Goal: Task Accomplishment & Management: Manage account settings

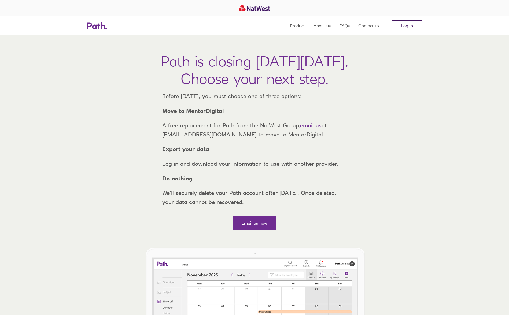
click at [406, 27] on link "Log in" at bounding box center [407, 25] width 30 height 11
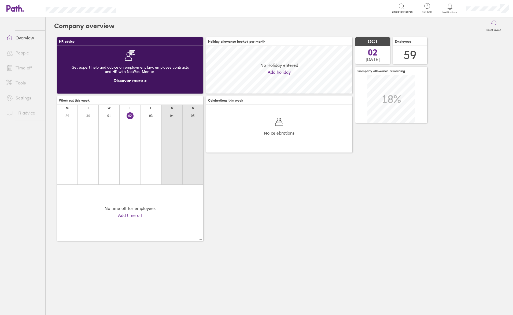
scroll to position [48, 146]
click at [35, 69] on link "Time off" at bounding box center [23, 67] width 43 height 11
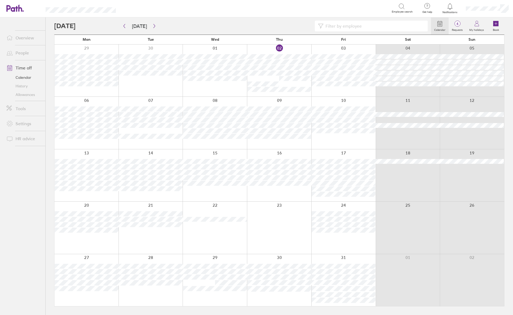
click at [31, 173] on ul "Overview People Time off Calendar History Allowances Tools Settings HR advice" at bounding box center [22, 157] width 45 height 280
click at [125, 25] on icon "button" at bounding box center [124, 26] width 4 height 4
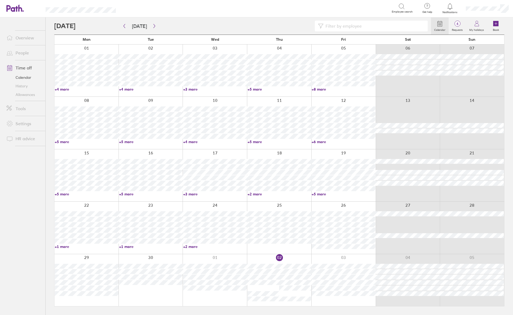
click at [339, 28] on input at bounding box center [373, 26] width 101 height 10
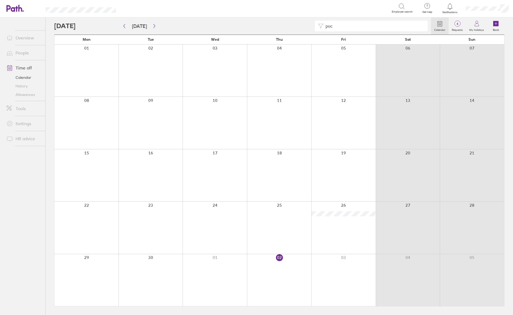
drag, startPoint x: 364, startPoint y: 29, endPoint x: 305, endPoint y: 28, distance: 58.4
click at [305, 28] on div "poc" at bounding box center [242, 26] width 376 height 11
drag, startPoint x: 364, startPoint y: 29, endPoint x: 290, endPoint y: 34, distance: 74.1
click at [290, 34] on div "andre Calendar 4 Requests My holidays Book" at bounding box center [279, 25] width 450 height 17
drag, startPoint x: 333, startPoint y: 30, endPoint x: 315, endPoint y: 27, distance: 18.0
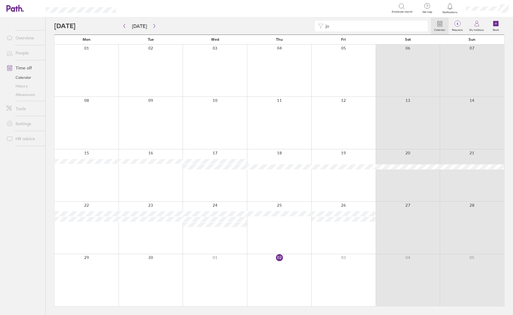
click at [315, 27] on div "jo" at bounding box center [371, 26] width 113 height 11
drag, startPoint x: 364, startPoint y: 24, endPoint x: 308, endPoint y: 27, distance: 56.0
click at [308, 27] on div "mic" at bounding box center [242, 26] width 376 height 11
drag, startPoint x: 337, startPoint y: 27, endPoint x: 318, endPoint y: 26, distance: 19.3
click at [318, 26] on div "stev" at bounding box center [371, 26] width 113 height 11
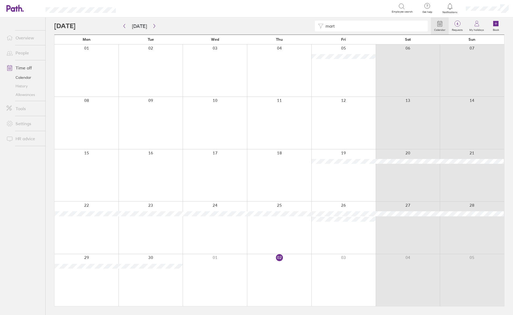
click at [354, 28] on input "mart" at bounding box center [373, 26] width 101 height 10
drag, startPoint x: 360, startPoint y: 29, endPoint x: 319, endPoint y: 24, distance: 40.7
click at [319, 25] on div "mart" at bounding box center [371, 26] width 113 height 11
drag, startPoint x: 368, startPoint y: 26, endPoint x: 305, endPoint y: 24, distance: 63.6
click at [305, 24] on div "[PERSON_NAME]" at bounding box center [242, 26] width 376 height 11
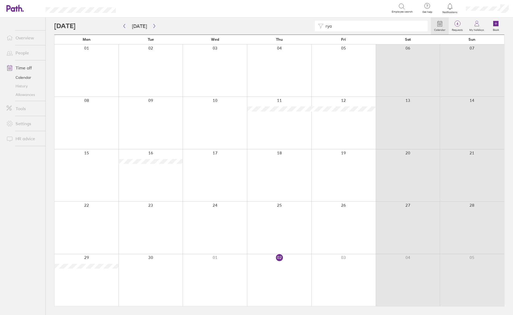
drag, startPoint x: 343, startPoint y: 28, endPoint x: 308, endPoint y: 23, distance: 35.7
click at [308, 23] on div "rya" at bounding box center [242, 26] width 376 height 11
type input "[PERSON_NAME]"
click at [96, 228] on div at bounding box center [86, 228] width 64 height 52
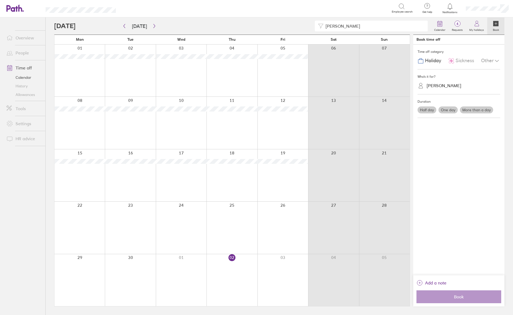
click at [96, 228] on div at bounding box center [79, 228] width 50 height 52
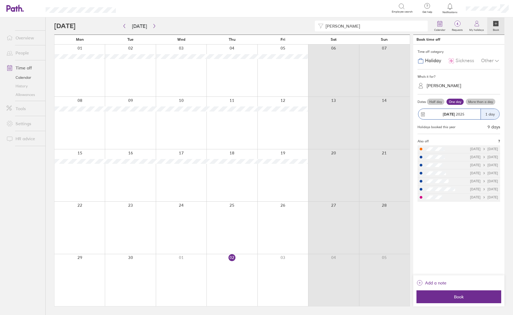
click at [498, 62] on icon at bounding box center [496, 61] width 6 height 6
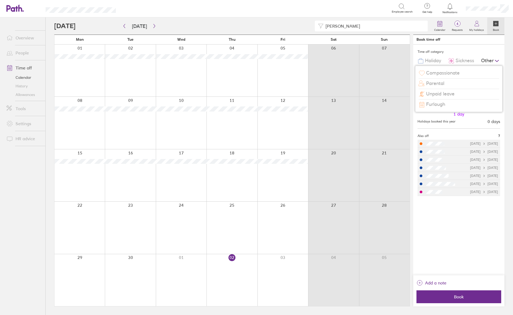
click at [457, 76] on span "Compassionate" at bounding box center [442, 73] width 33 height 6
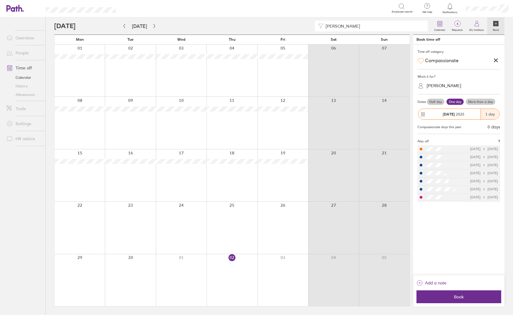
click at [439, 87] on div "[PERSON_NAME]" at bounding box center [443, 85] width 35 height 5
click at [441, 102] on div "[PERSON_NAME] (you)" at bounding box center [458, 98] width 83 height 9
click at [476, 103] on label "More than a day" at bounding box center [479, 102] width 29 height 6
click at [0, 0] on input "More than a day" at bounding box center [0, 0] width 0 height 0
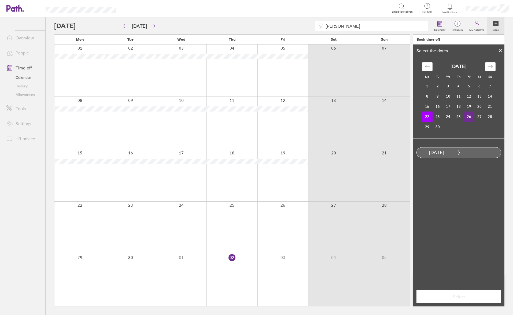
click at [469, 116] on td "26" at bounding box center [469, 116] width 10 height 10
click at [450, 298] on span "Select" at bounding box center [458, 296] width 77 height 5
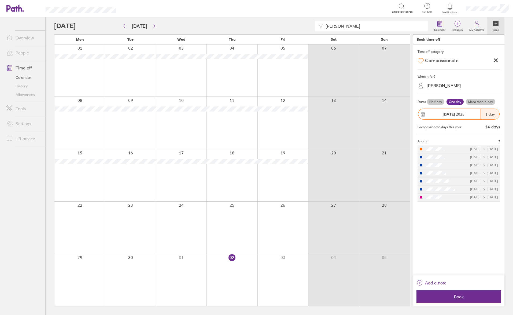
click at [480, 101] on label "More than a day" at bounding box center [479, 102] width 29 height 6
click at [0, 0] on input "More than a day" at bounding box center [0, 0] width 0 height 0
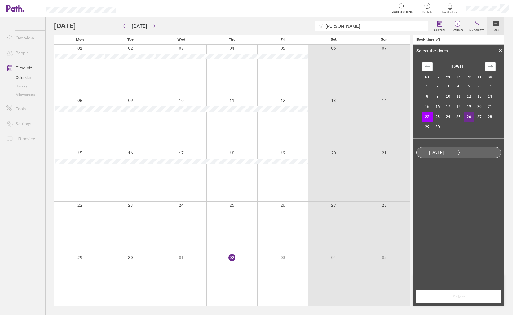
click at [469, 117] on td "26" at bounding box center [469, 116] width 10 height 10
click at [426, 296] on span "Select" at bounding box center [458, 296] width 77 height 5
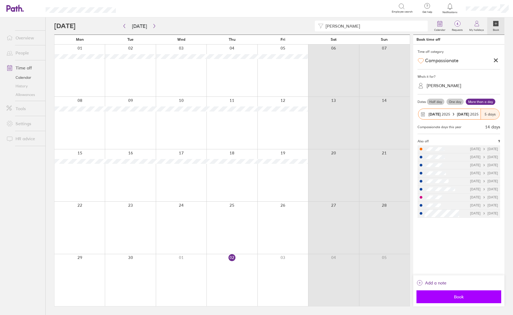
click at [426, 298] on span "Book" at bounding box center [458, 296] width 77 height 5
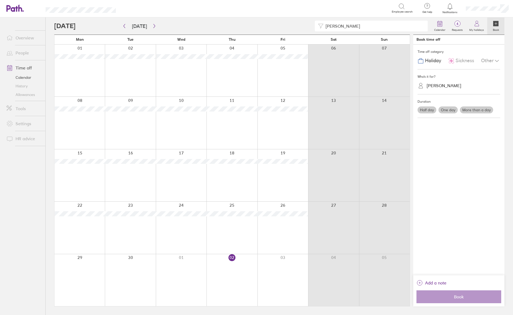
click at [20, 69] on link "Time off" at bounding box center [23, 67] width 43 height 11
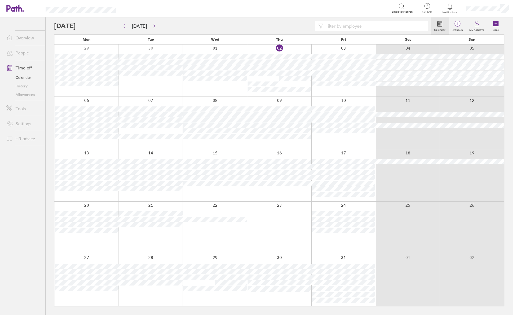
click at [393, 22] on input at bounding box center [373, 26] width 101 height 10
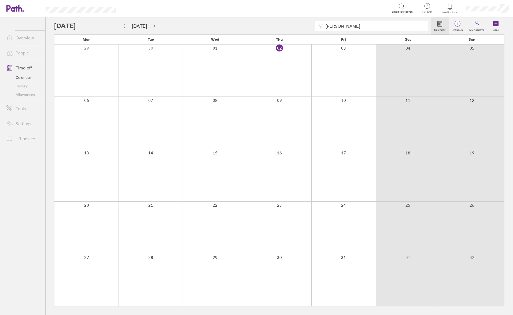
click at [361, 19] on div "liam Calendar 4 Requests My holidays Book" at bounding box center [279, 25] width 450 height 17
drag, startPoint x: 350, startPoint y: 27, endPoint x: 309, endPoint y: 24, distance: 40.8
click at [310, 25] on div "[PERSON_NAME]" at bounding box center [242, 26] width 376 height 11
click at [125, 27] on icon "button" at bounding box center [124, 26] width 4 height 4
click at [340, 28] on input "[PERSON_NAME]" at bounding box center [373, 26] width 101 height 10
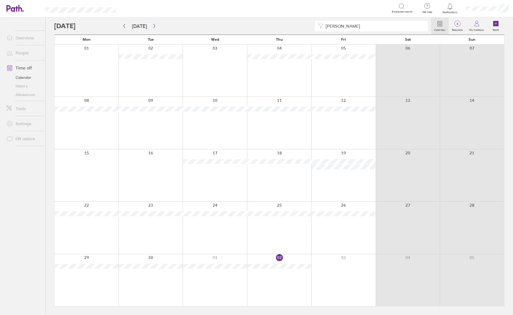
drag, startPoint x: 343, startPoint y: 28, endPoint x: 320, endPoint y: 26, distance: 23.1
click at [321, 28] on div "[PERSON_NAME]" at bounding box center [371, 26] width 113 height 11
drag, startPoint x: 355, startPoint y: 22, endPoint x: 318, endPoint y: 15, distance: 37.7
click at [311, 23] on div "abd" at bounding box center [242, 26] width 376 height 11
type input "[PERSON_NAME]"
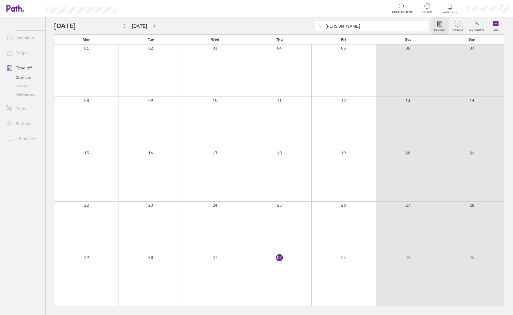
click at [85, 233] on div at bounding box center [86, 228] width 64 height 52
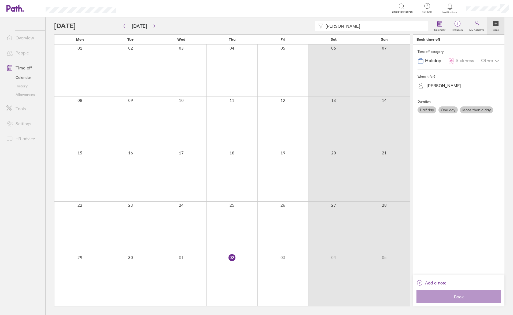
drag, startPoint x: 339, startPoint y: 29, endPoint x: 321, endPoint y: 31, distance: 18.6
click at [321, 31] on div "[PERSON_NAME]" at bounding box center [371, 26] width 113 height 11
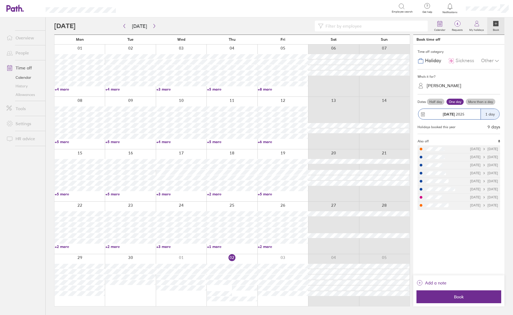
click at [65, 207] on div at bounding box center [79, 228] width 50 height 52
click at [63, 207] on div at bounding box center [79, 228] width 50 height 52
click at [459, 61] on span "Sickness" at bounding box center [464, 61] width 18 height 6
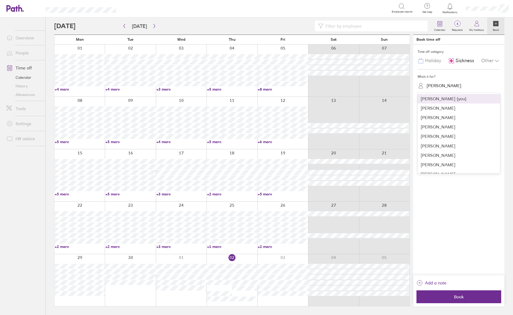
click at [448, 87] on div "[PERSON_NAME]" at bounding box center [443, 85] width 35 height 5
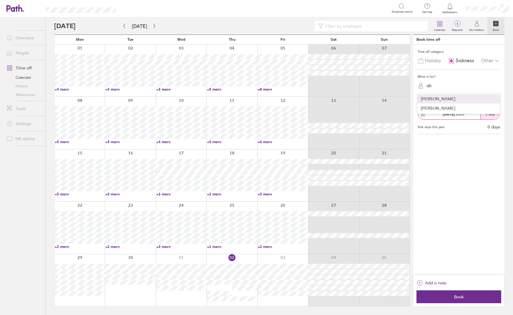
type input "abd"
click at [451, 99] on div "[PERSON_NAME]" at bounding box center [458, 98] width 83 height 9
click at [479, 101] on label "More than a day" at bounding box center [479, 102] width 29 height 6
click at [0, 0] on input "More than a day" at bounding box center [0, 0] width 0 height 0
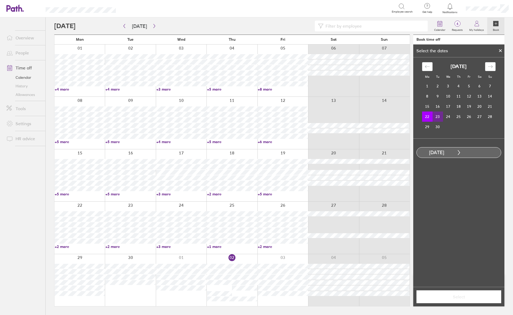
click at [435, 114] on td "23" at bounding box center [437, 116] width 10 height 10
click at [481, 297] on span "Select" at bounding box center [458, 296] width 77 height 5
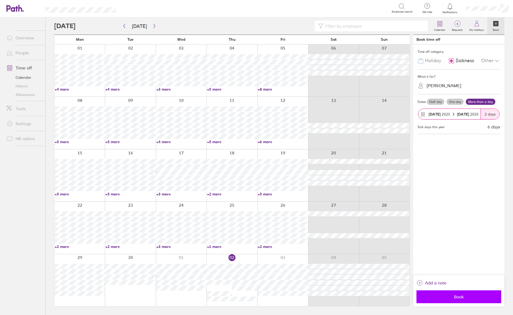
click at [459, 297] on span "Book" at bounding box center [458, 296] width 77 height 5
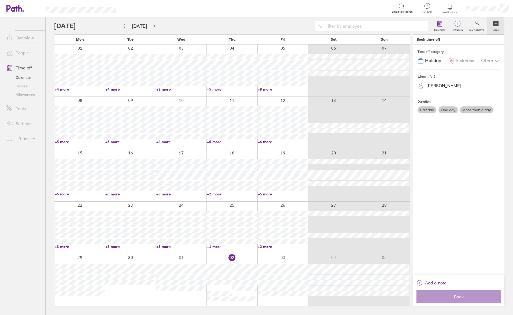
click at [335, 29] on input at bounding box center [373, 26] width 101 height 10
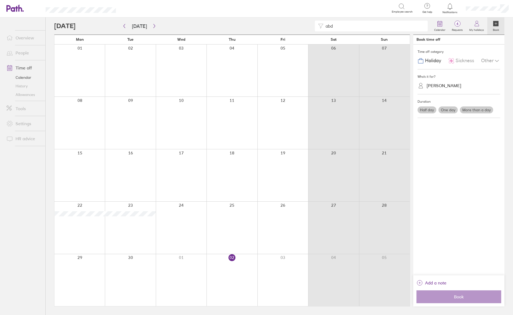
type input "abd"
click at [21, 70] on link "Time off" at bounding box center [23, 67] width 43 height 11
